Goal: Transaction & Acquisition: Purchase product/service

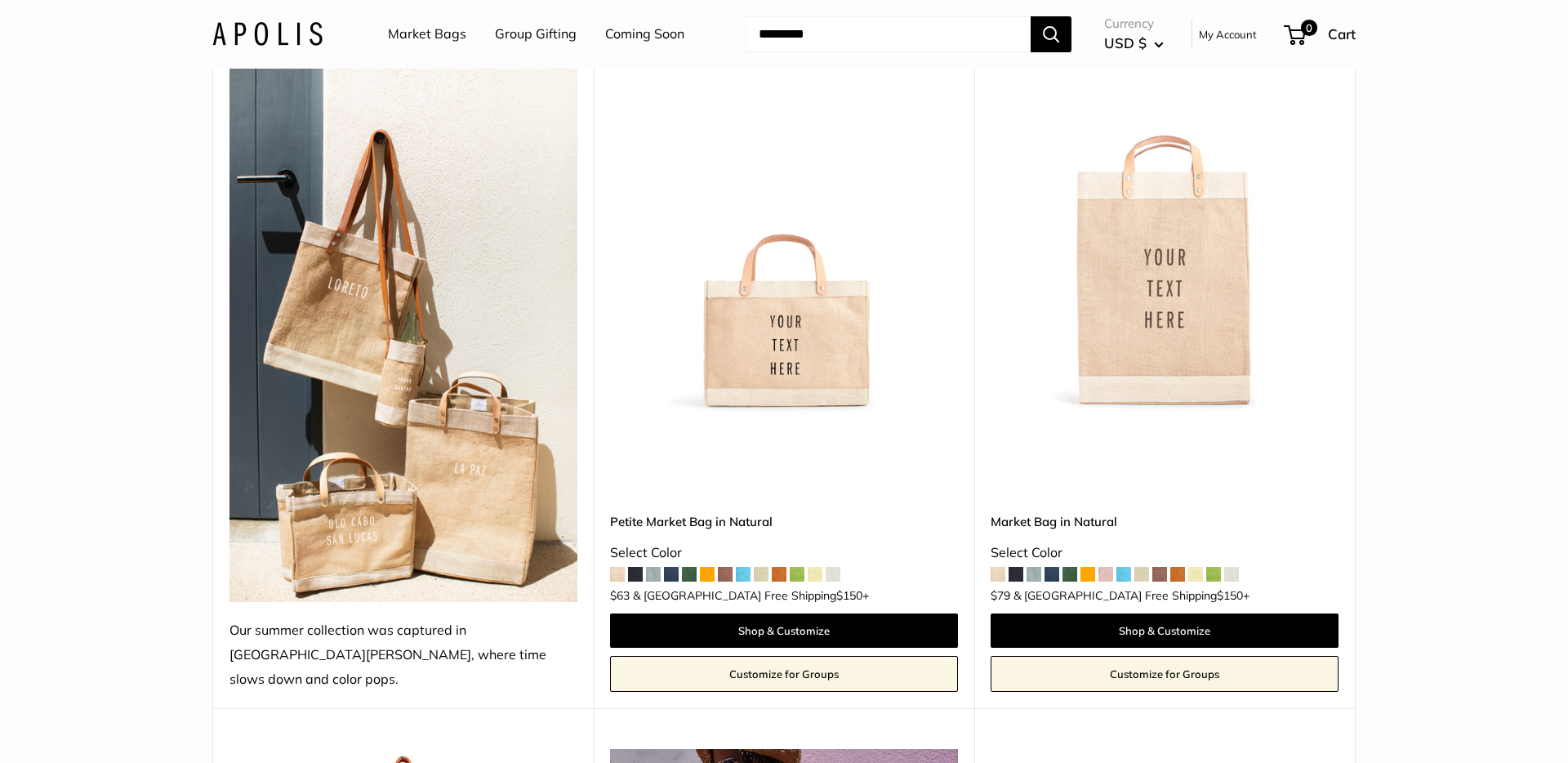
scroll to position [236, 0]
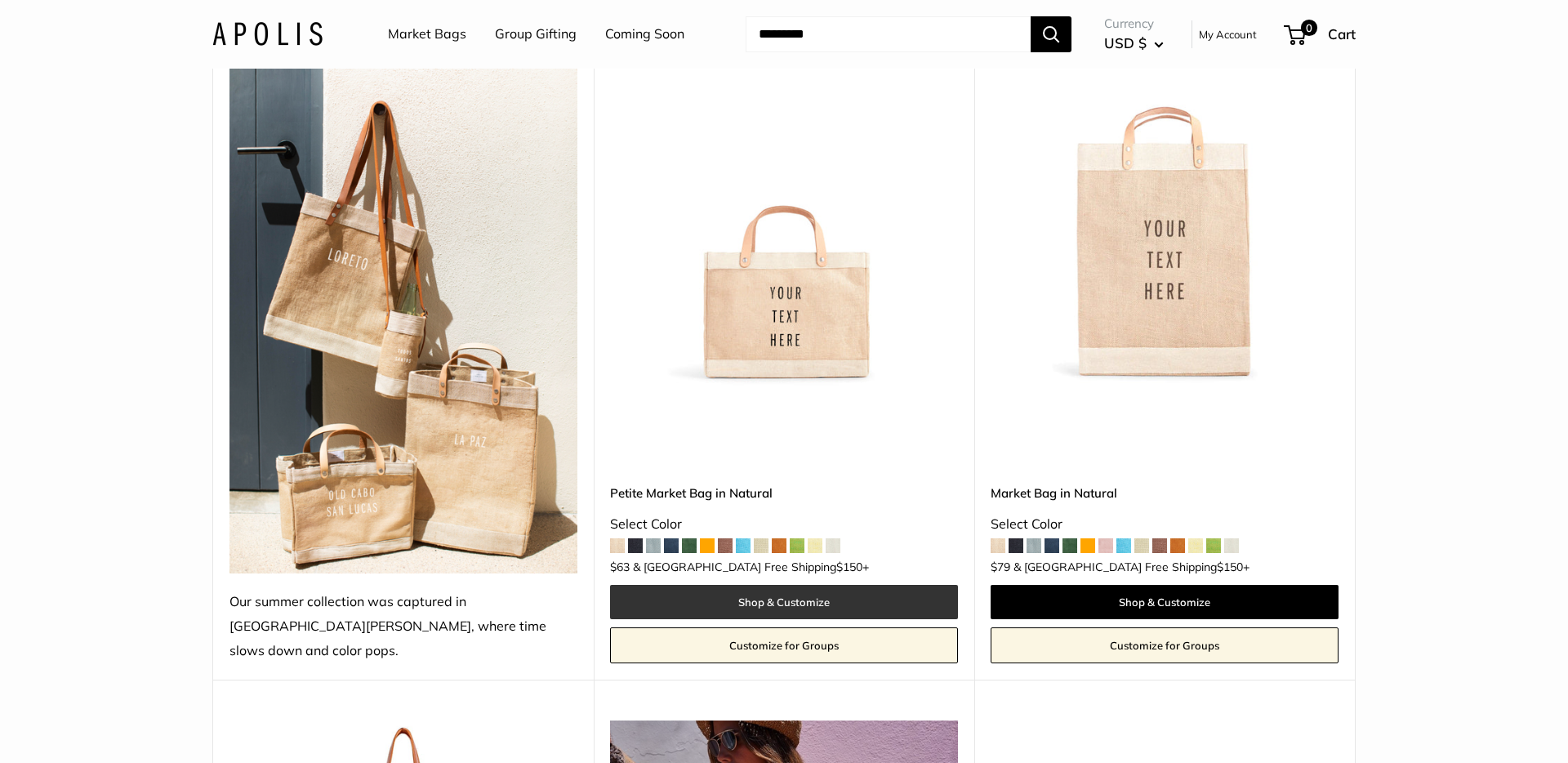
click at [734, 585] on link "Shop & Customize" at bounding box center [784, 603] width 348 height 34
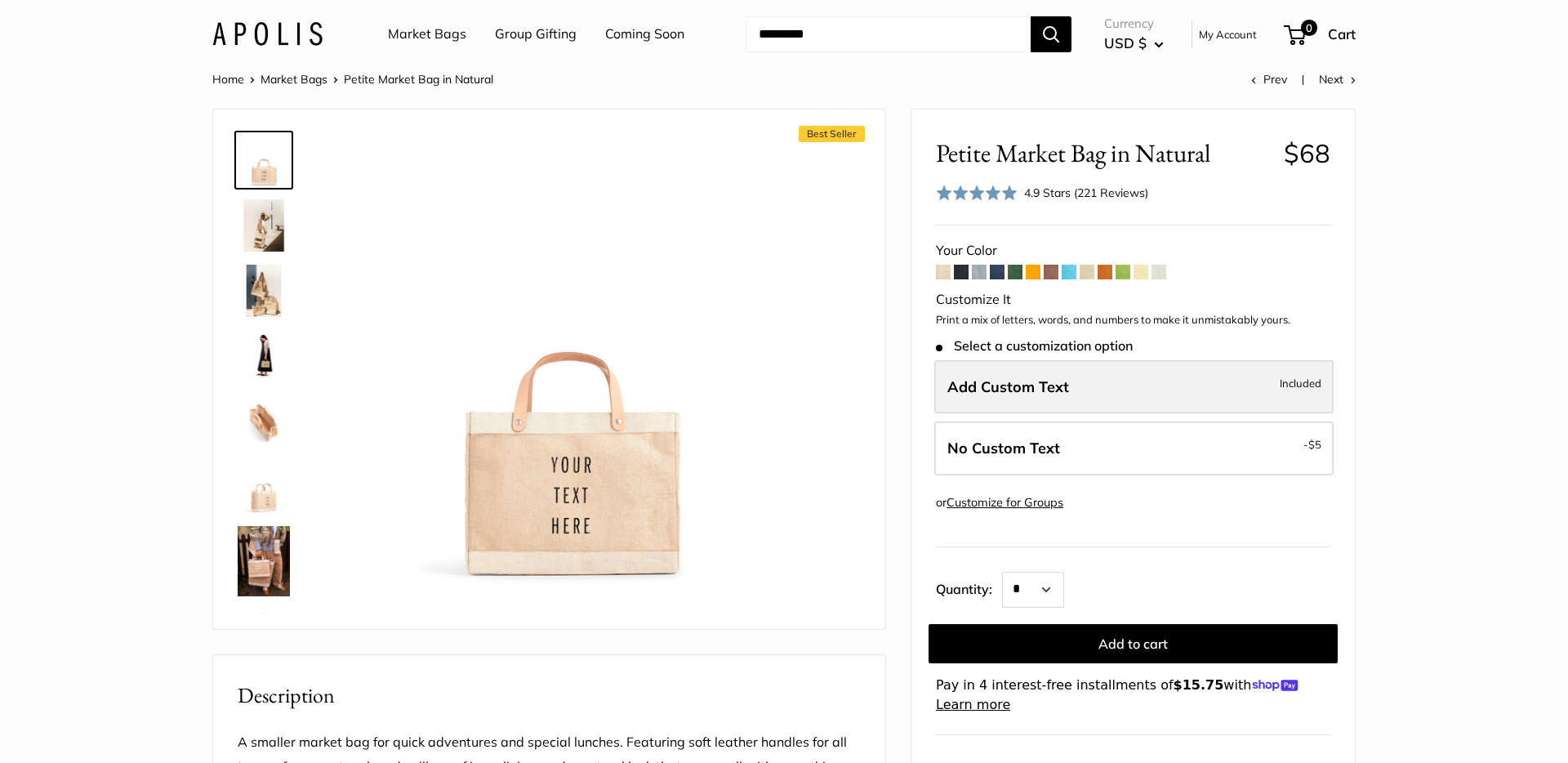
click at [1053, 403] on label "Add Custom Text Included" at bounding box center [1134, 387] width 400 height 54
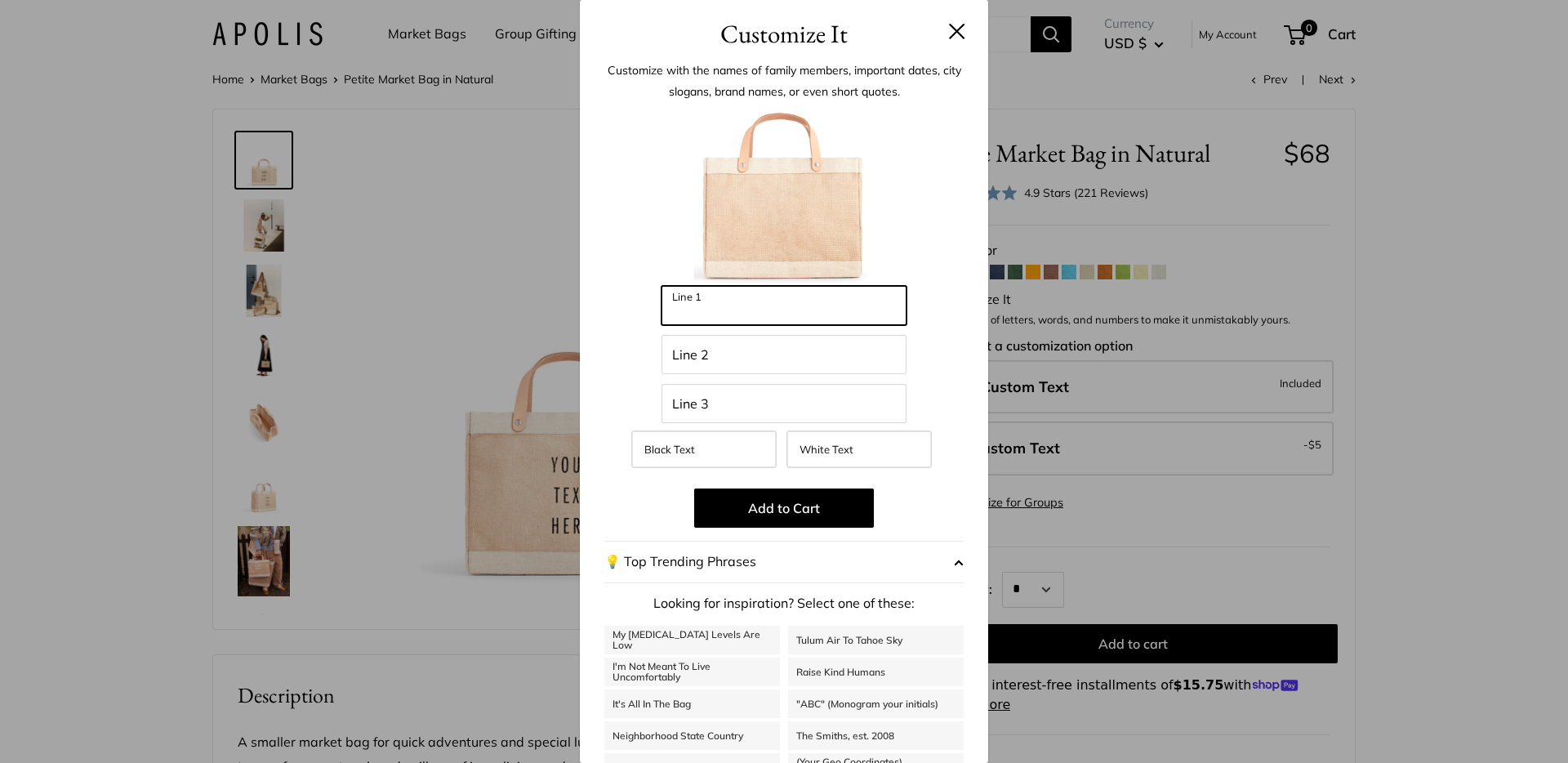
click at [784, 317] on input "Line 1" at bounding box center [784, 306] width 245 height 39
type input "*******"
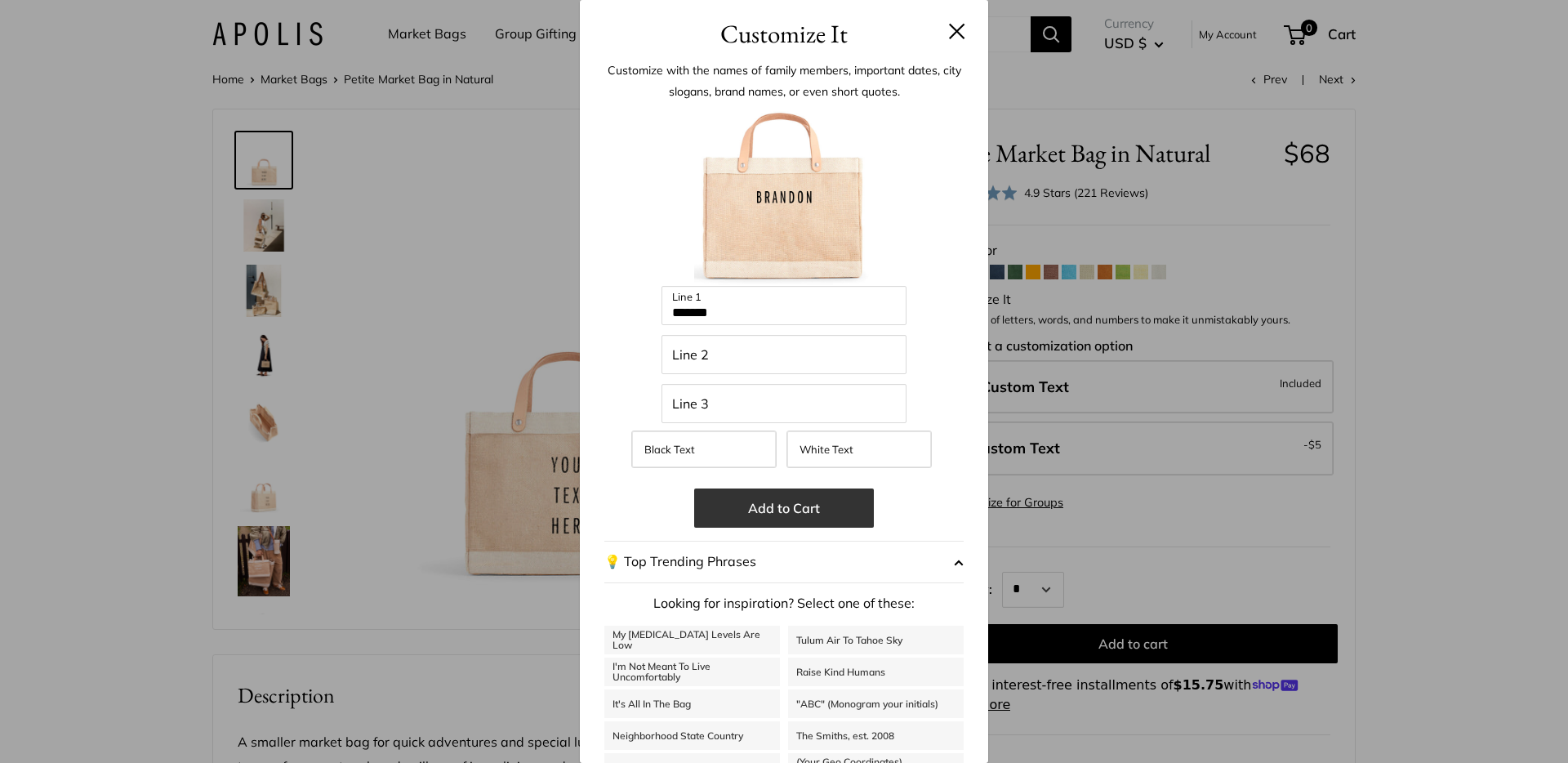
click at [769, 507] on button "Add to Cart" at bounding box center [783, 508] width 179 height 39
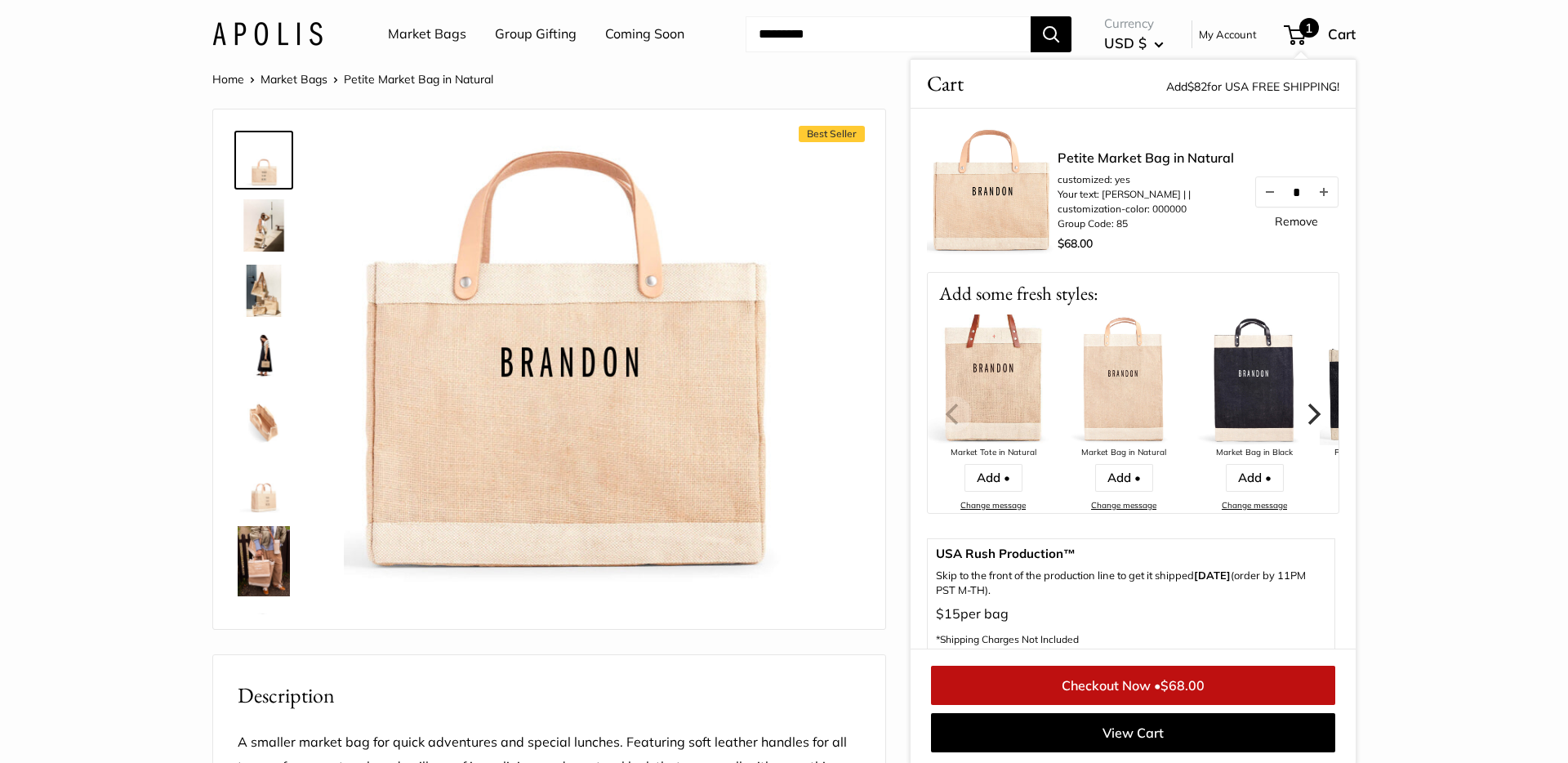
drag, startPoint x: 615, startPoint y: 369, endPoint x: 603, endPoint y: 369, distance: 12.0
click at [615, 369] on img at bounding box center [570, 360] width 451 height 451
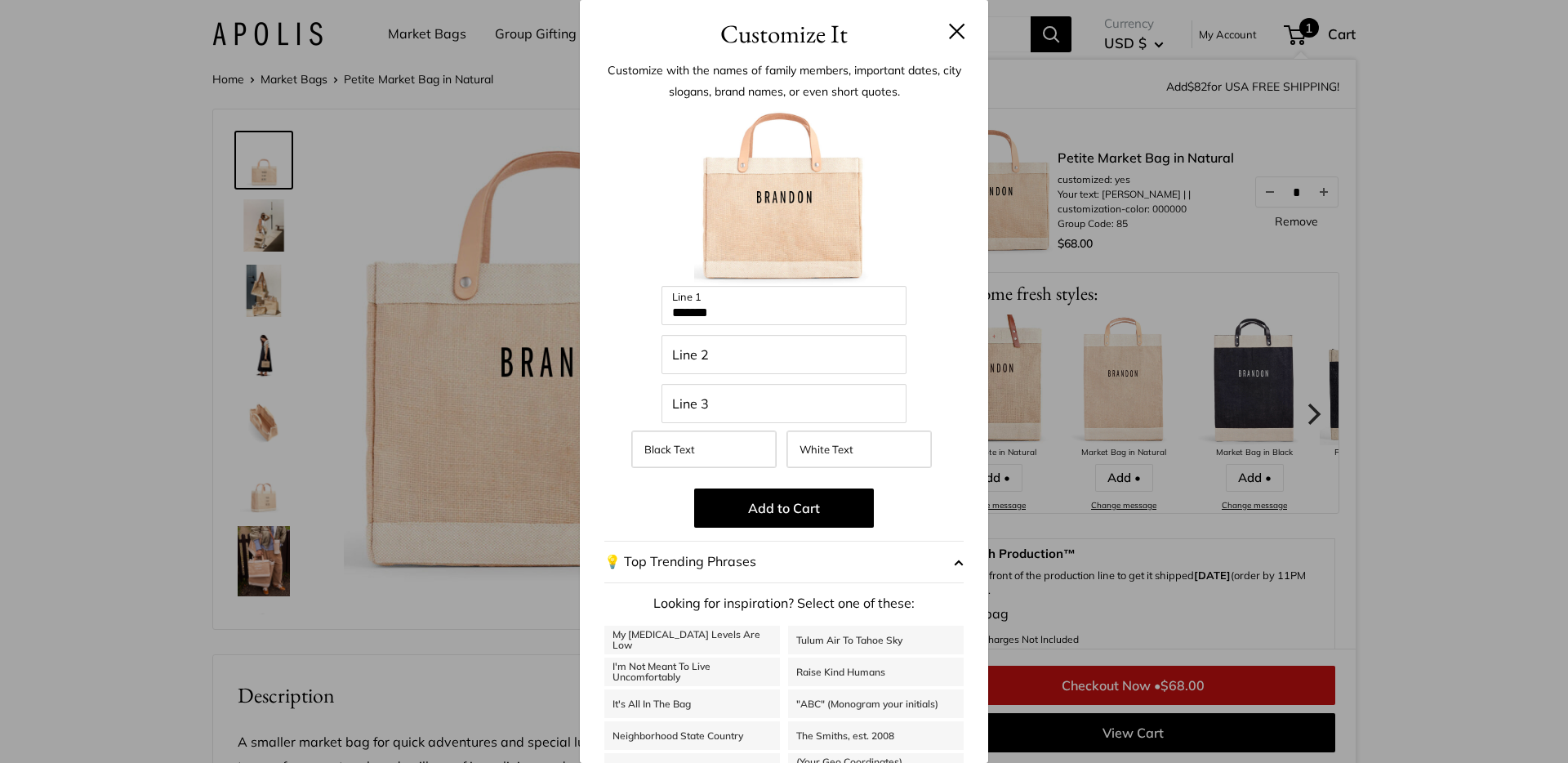
scroll to position [2, 0]
click at [431, 173] on div "Customize It Customize with the names of family members, important dates, city …" at bounding box center [784, 381] width 1568 height 763
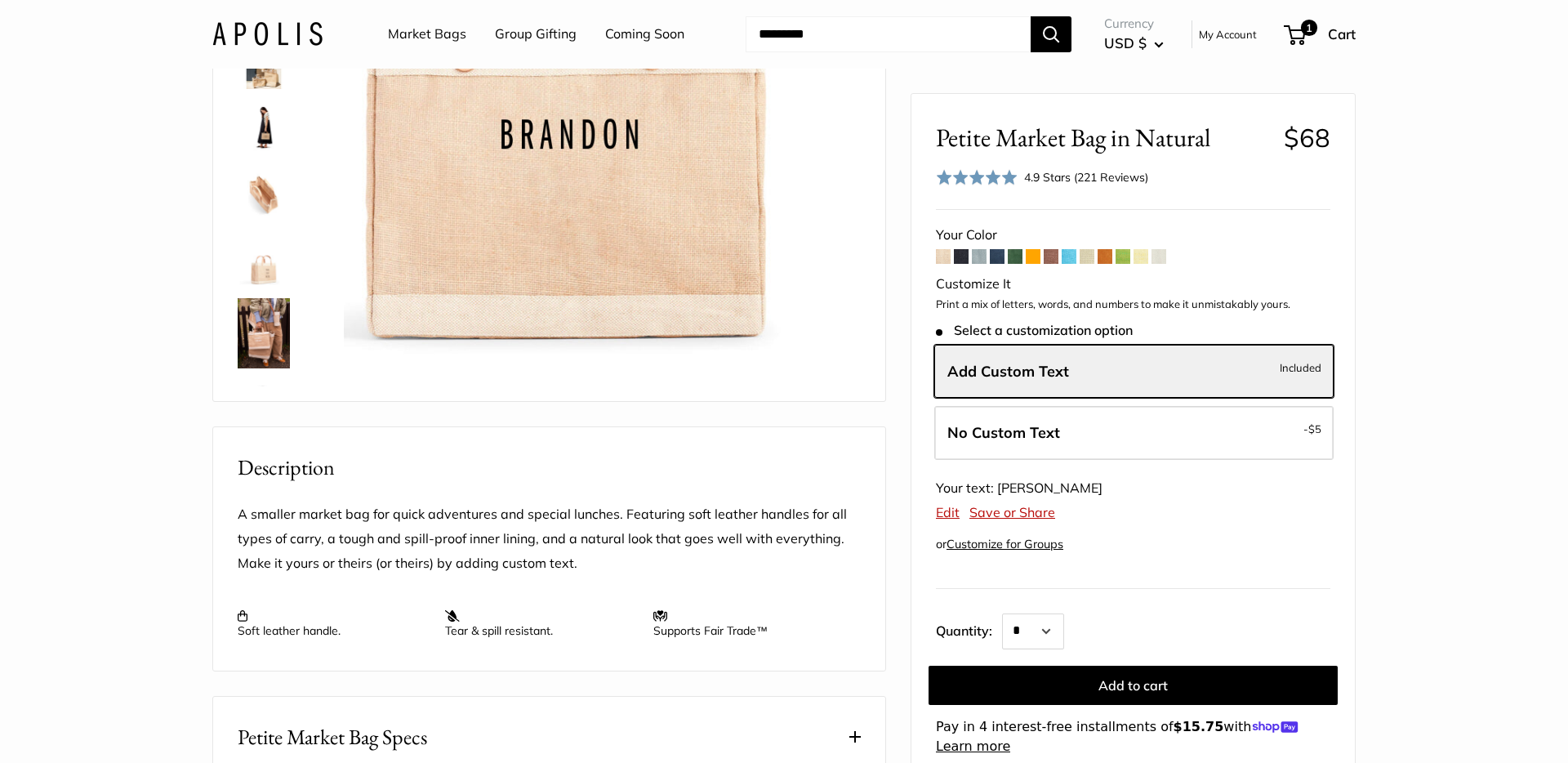
scroll to position [0, 0]
